Goal: Transaction & Acquisition: Purchase product/service

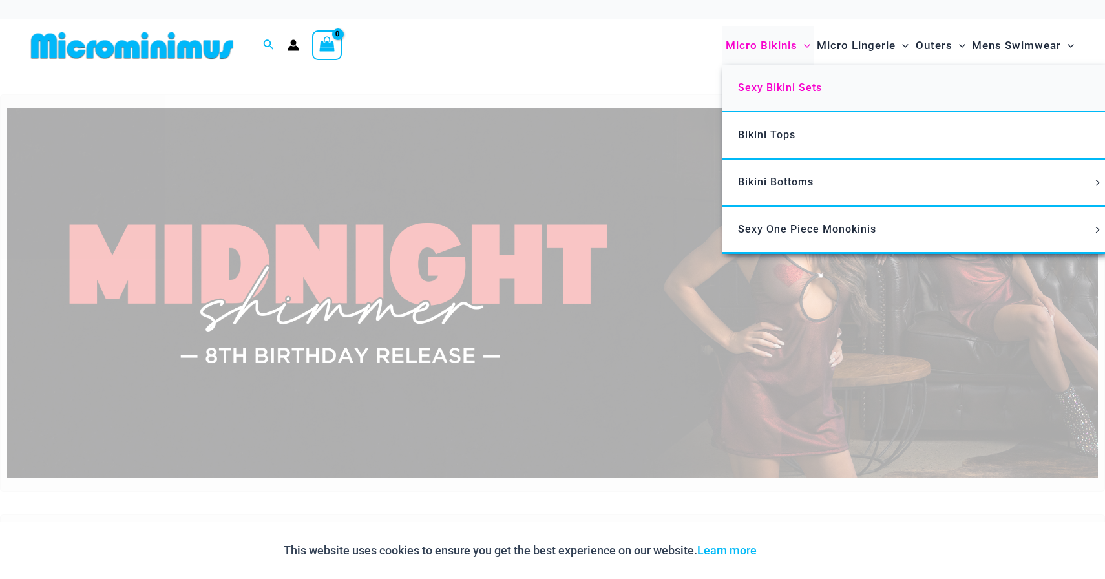
click at [755, 80] on link "Sexy Bikini Sets" at bounding box center [914, 88] width 384 height 47
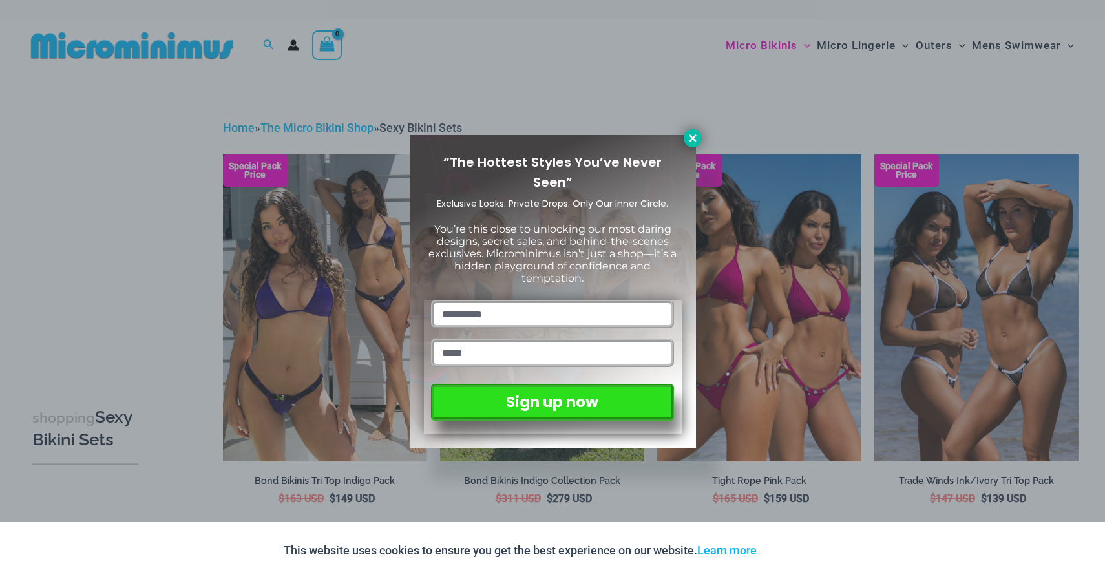
click at [693, 139] on icon at bounding box center [692, 137] width 7 height 7
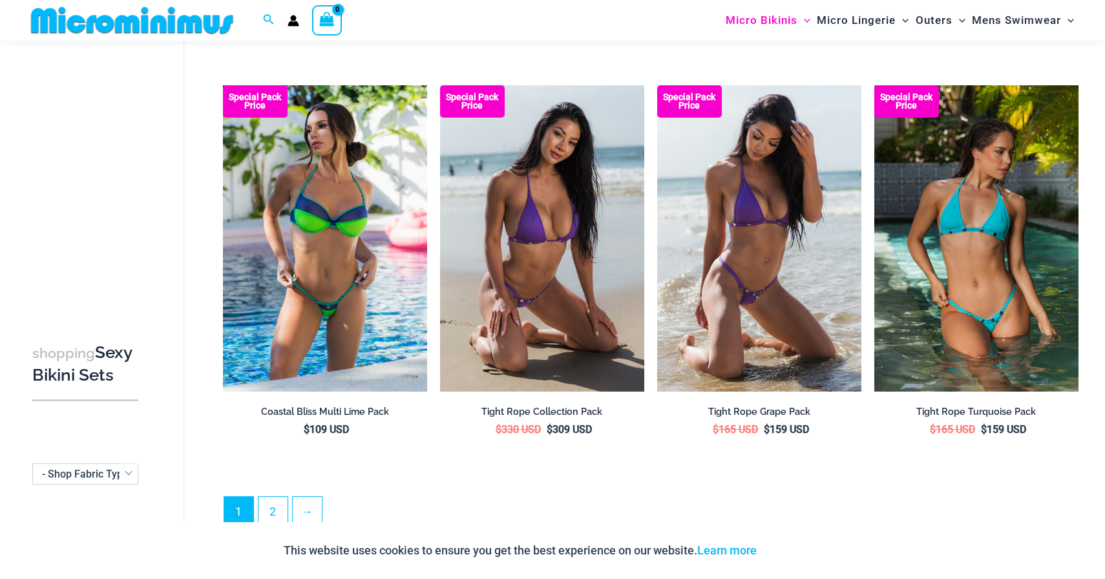
scroll to position [2851, 0]
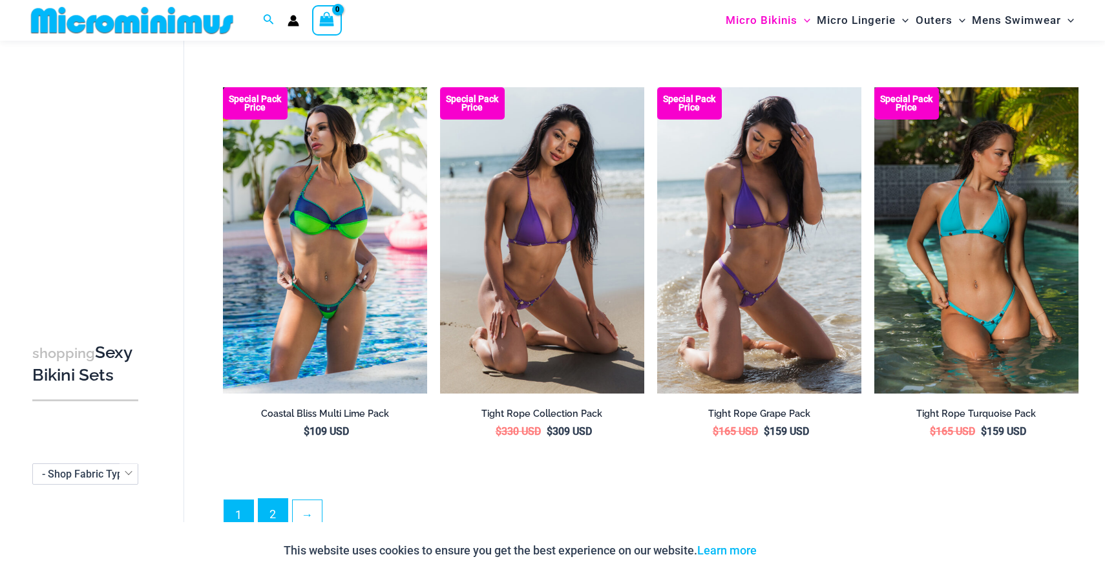
click at [269, 505] on link "2" at bounding box center [272, 514] width 29 height 30
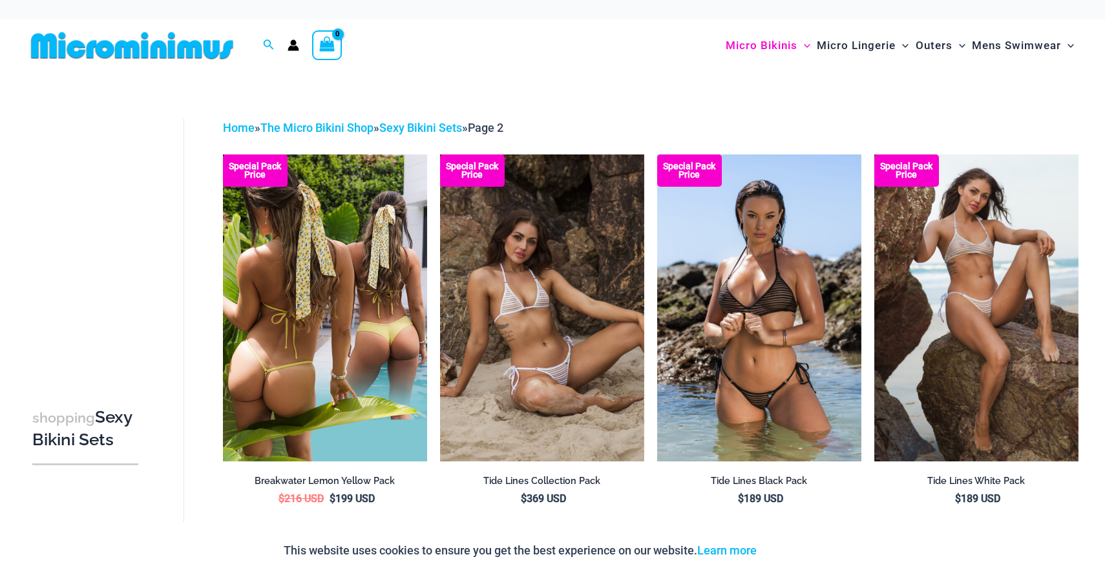
click at [312, 348] on img at bounding box center [325, 307] width 204 height 306
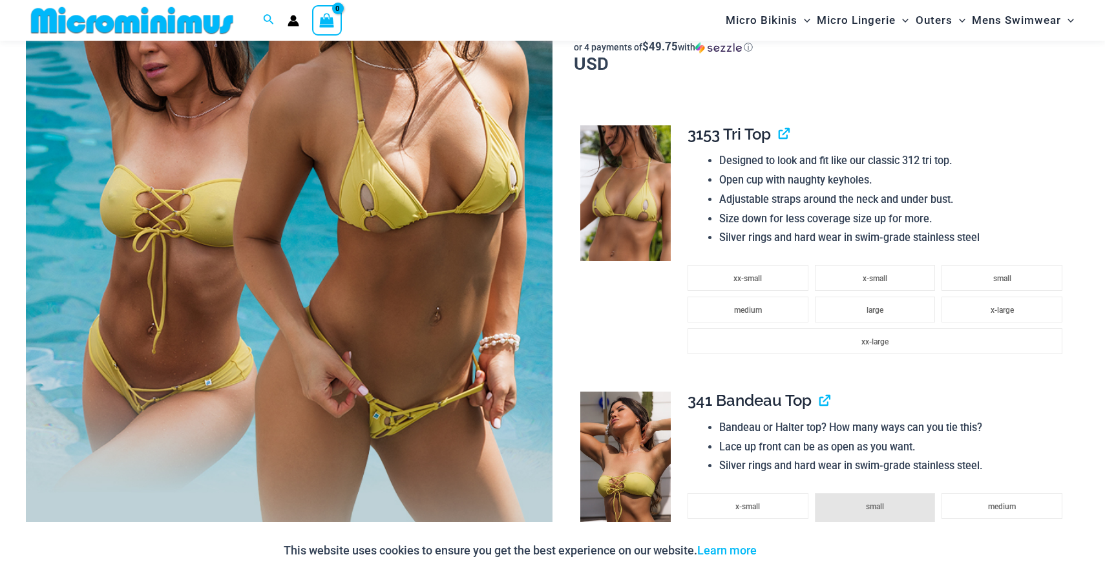
scroll to position [297, 0]
click at [315, 333] on img at bounding box center [289, 215] width 527 height 790
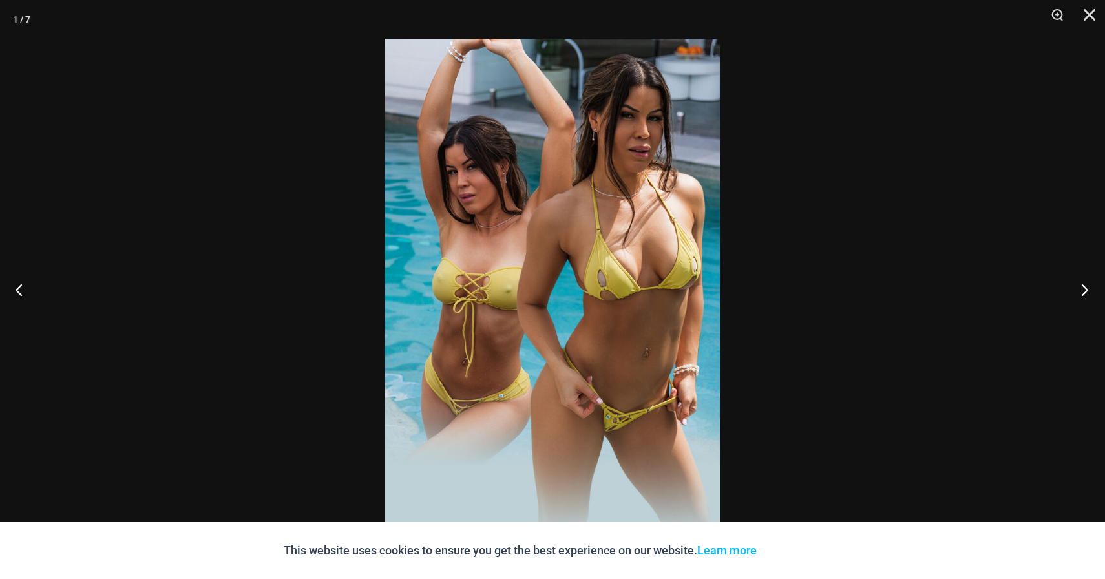
click at [1081, 293] on button "Next" at bounding box center [1080, 289] width 48 height 65
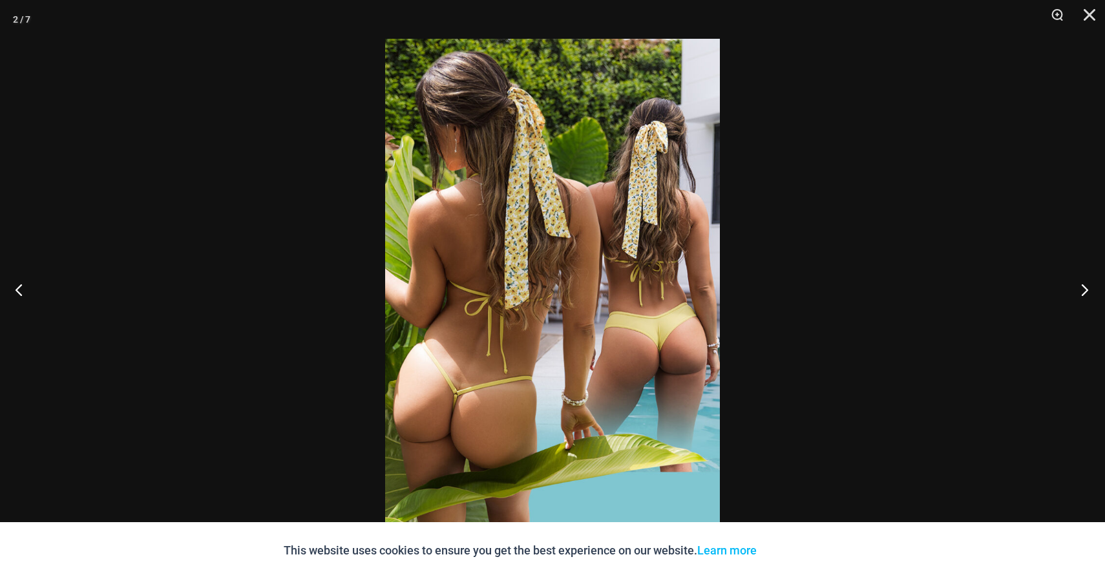
click at [1081, 293] on button "Next" at bounding box center [1080, 289] width 48 height 65
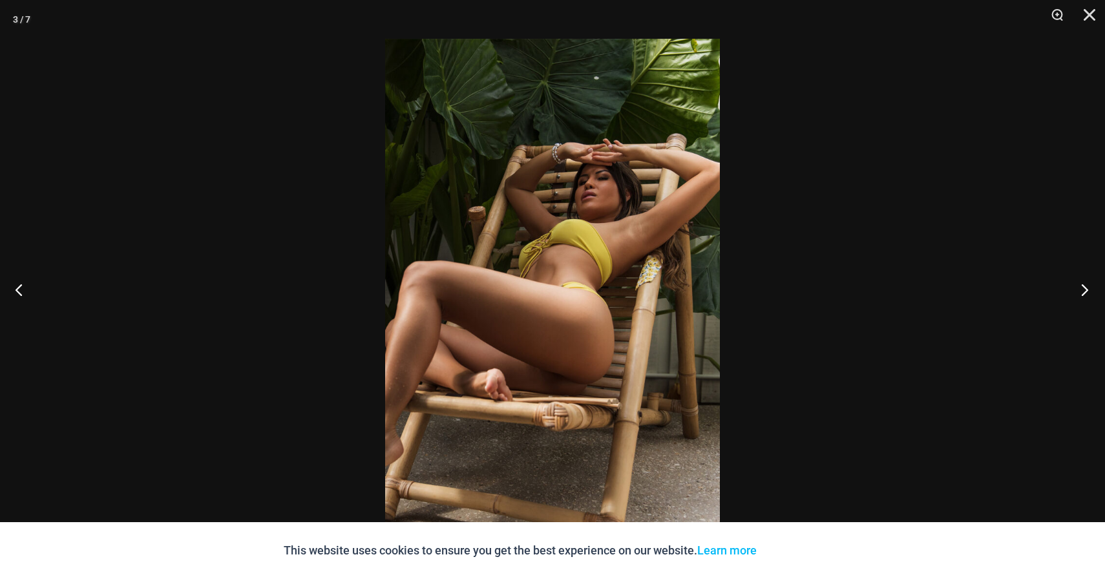
click at [1081, 293] on button "Next" at bounding box center [1080, 289] width 48 height 65
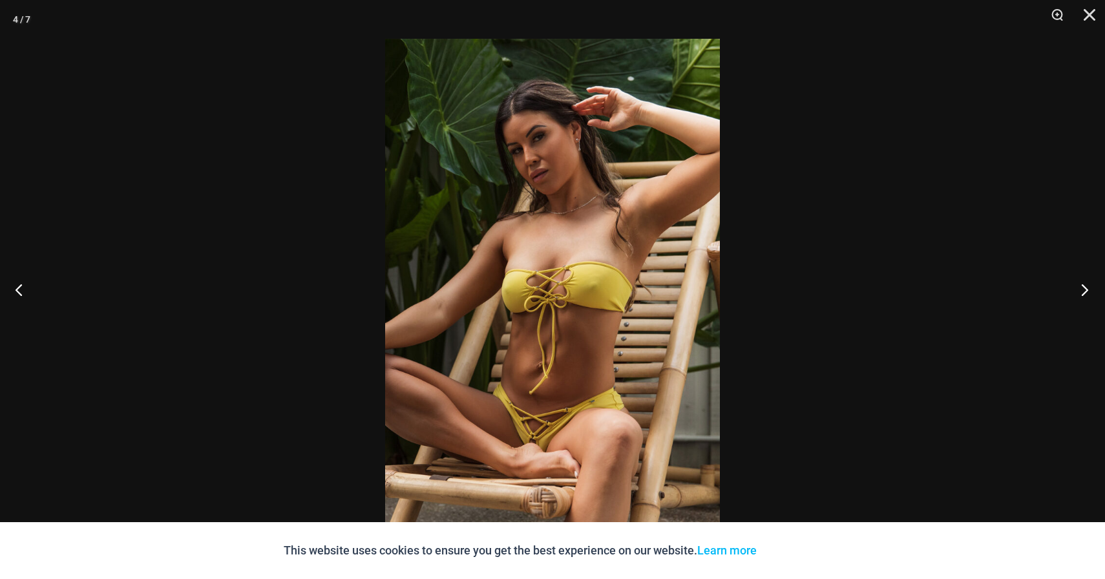
click at [1081, 293] on button "Next" at bounding box center [1080, 289] width 48 height 65
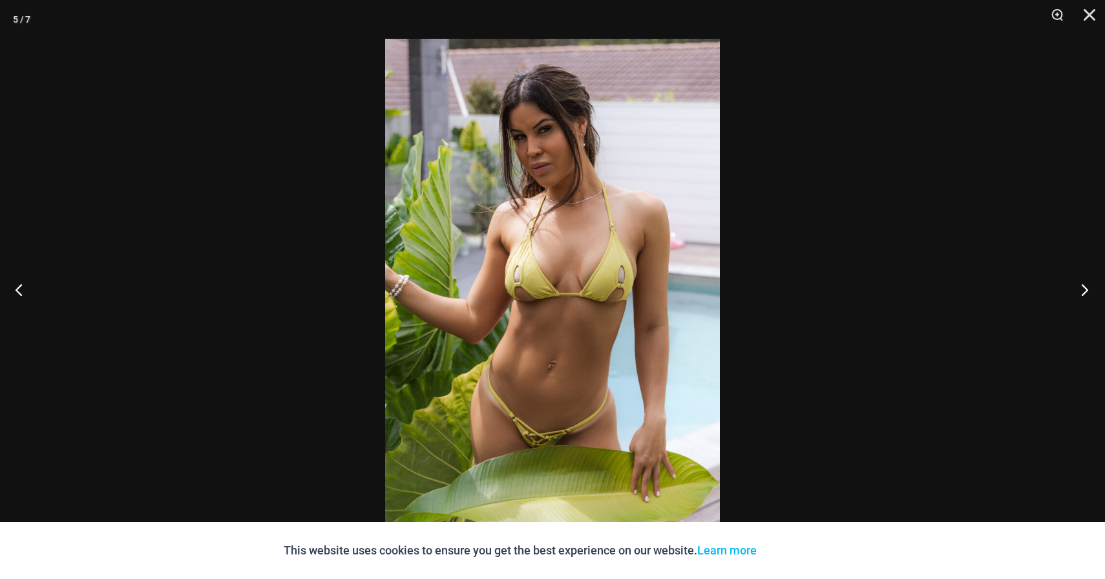
click at [1081, 293] on button "Next" at bounding box center [1080, 289] width 48 height 65
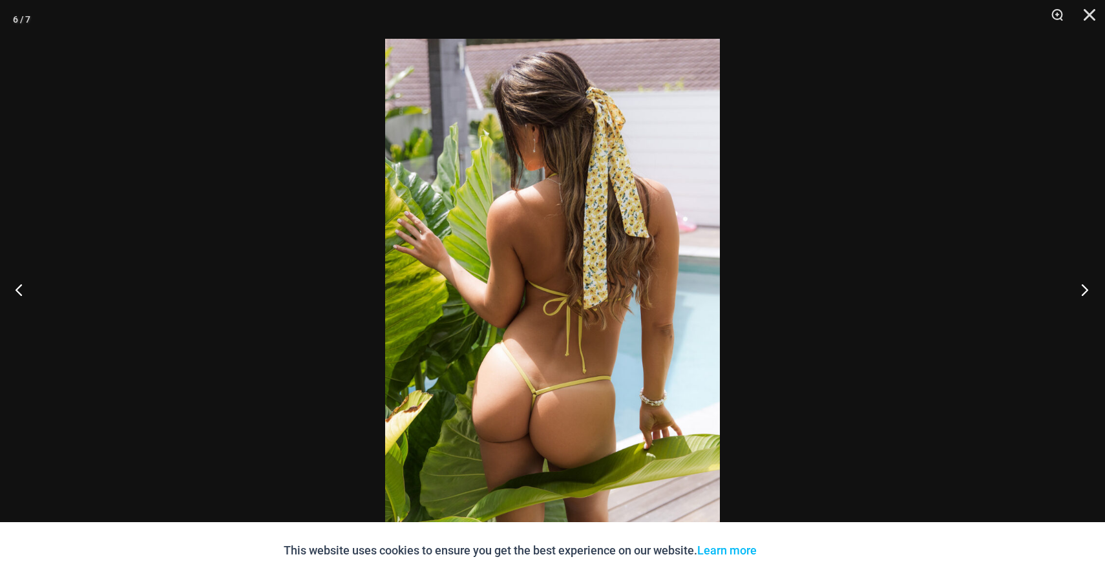
click at [1081, 293] on button "Next" at bounding box center [1080, 289] width 48 height 65
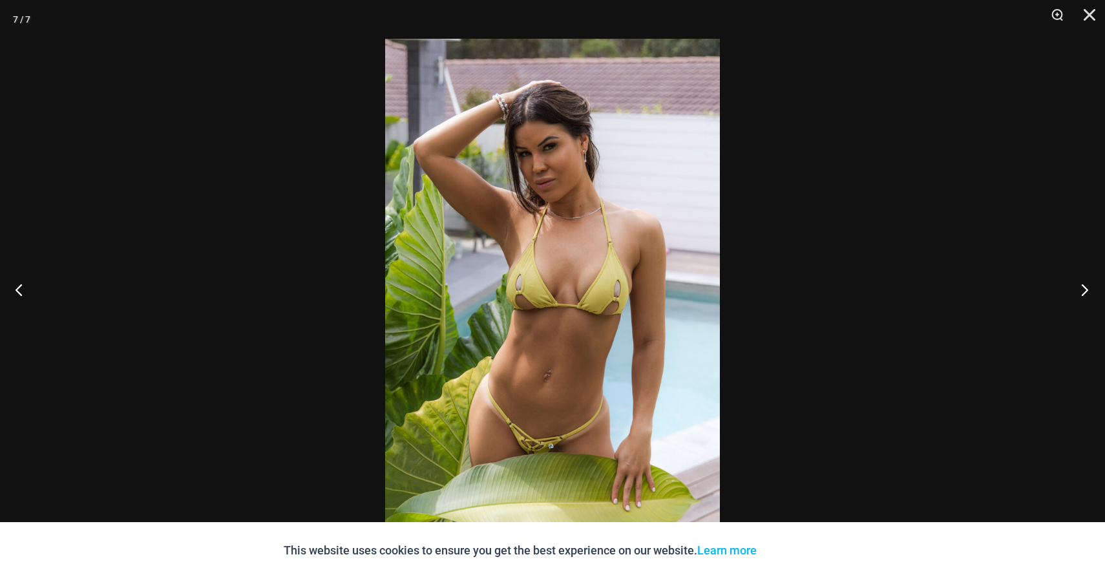
click at [1081, 293] on button "Next" at bounding box center [1080, 289] width 48 height 65
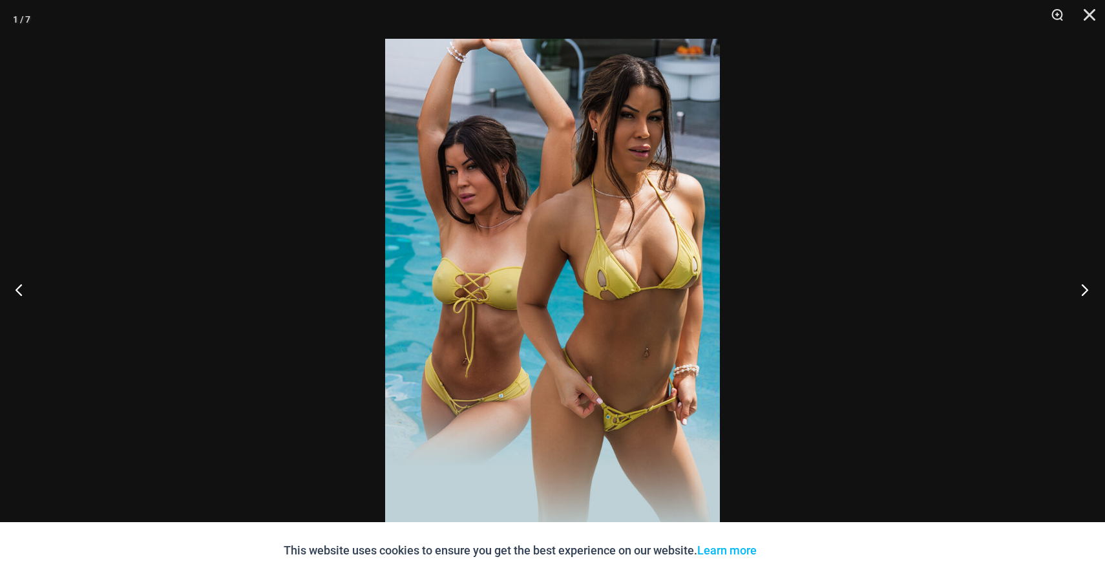
click at [1081, 293] on button "Next" at bounding box center [1080, 289] width 48 height 65
